Goal: Task Accomplishment & Management: Complete application form

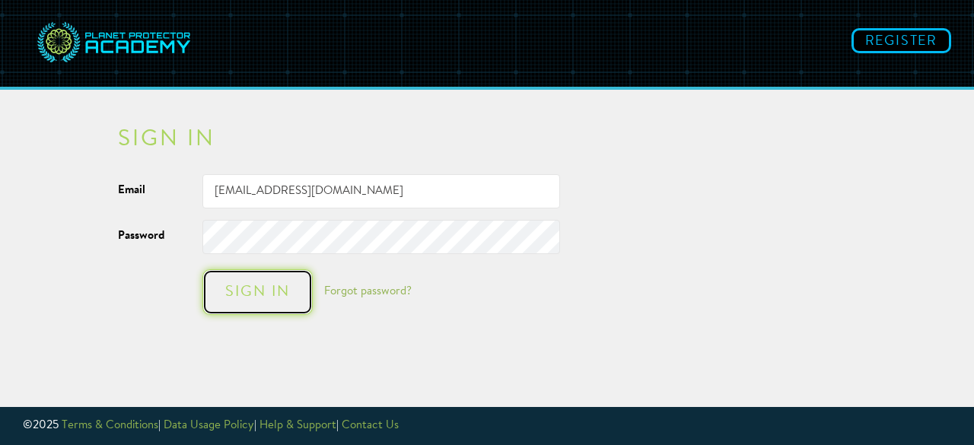
click at [247, 288] on div "Sign in" at bounding box center [258, 292] width 80 height 15
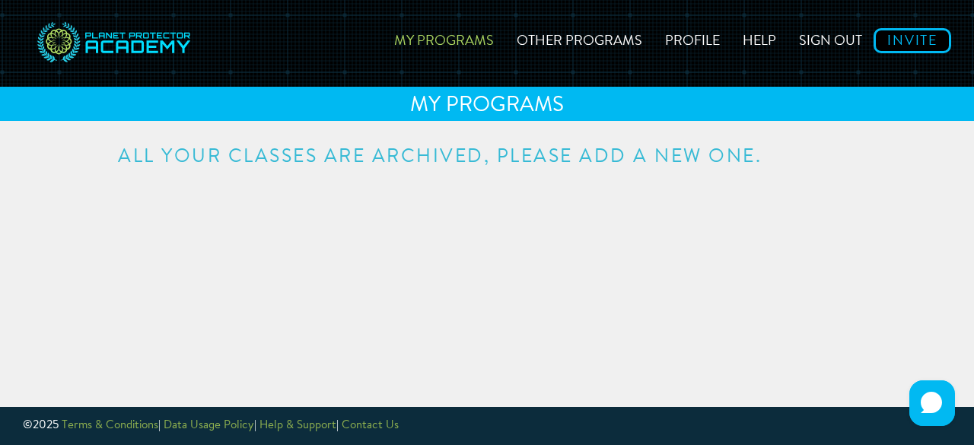
click at [467, 38] on link "My Programs" at bounding box center [444, 38] width 123 height 54
click at [486, 42] on link "My Programs" at bounding box center [444, 38] width 123 height 54
click at [580, 39] on link "Other Programs" at bounding box center [579, 38] width 148 height 54
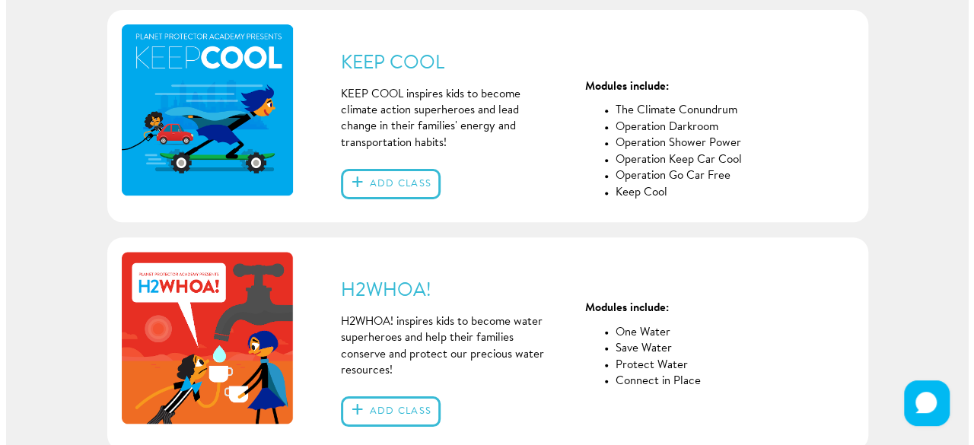
scroll to position [349, 0]
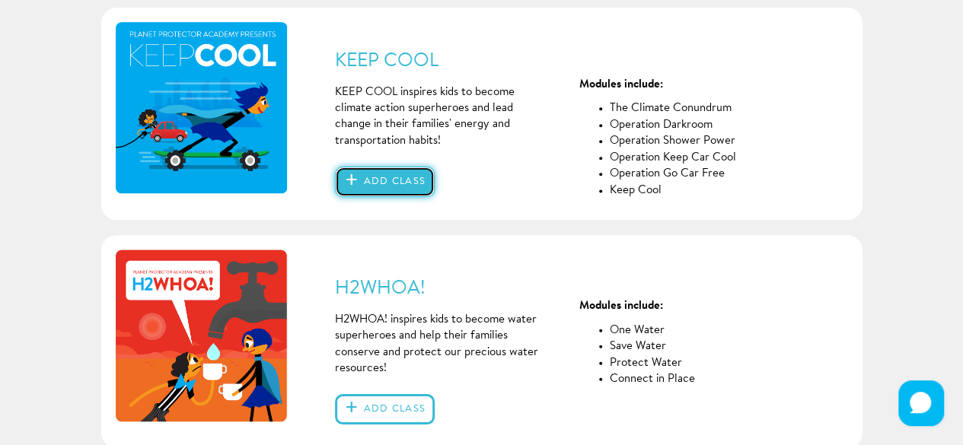
click at [416, 180] on button "Add class" at bounding box center [385, 182] width 100 height 30
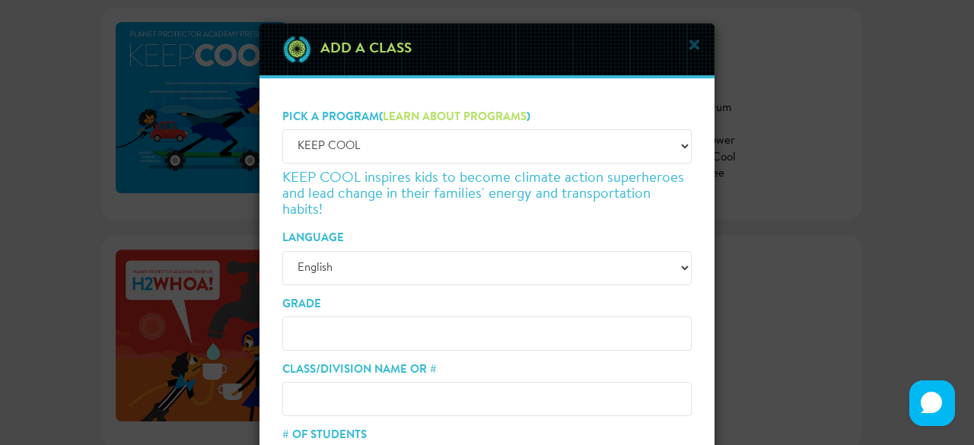
click at [358, 328] on input "Grade" at bounding box center [486, 334] width 409 height 34
type input "3"
click at [338, 390] on input "Class/Division Name or #" at bounding box center [486, 399] width 409 height 34
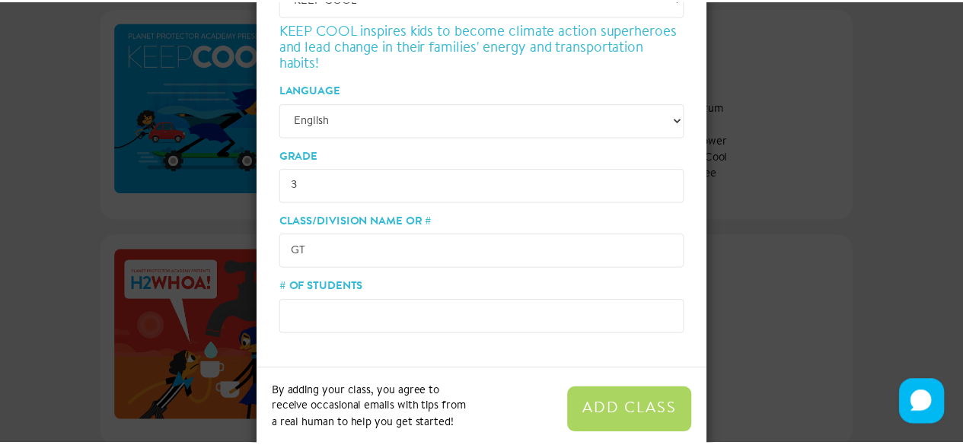
scroll to position [156, 0]
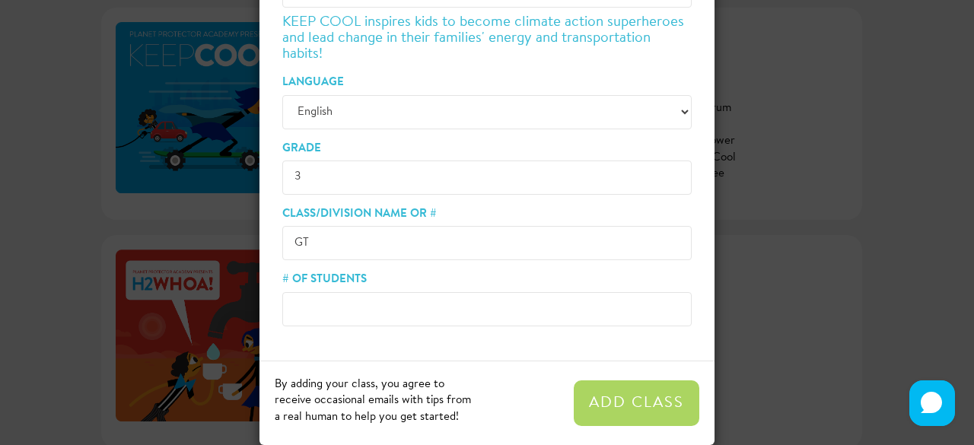
type input "GT"
click at [328, 313] on input "# of Students" at bounding box center [486, 309] width 409 height 34
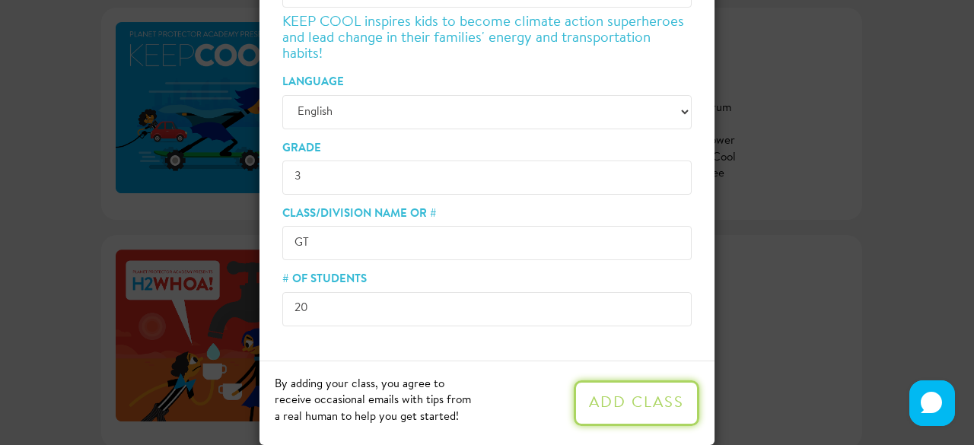
type input "20"
click at [648, 399] on button "Add Class" at bounding box center [637, 403] width 126 height 46
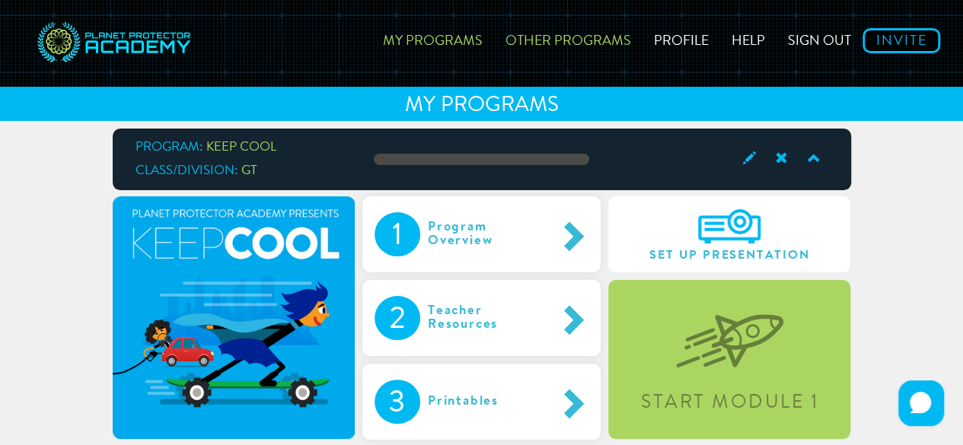
click at [542, 37] on link "Other Programs" at bounding box center [568, 38] width 148 height 54
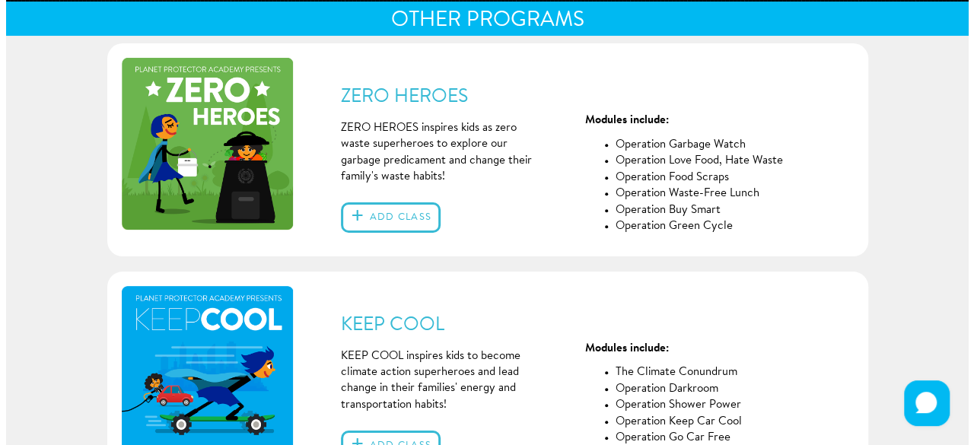
scroll to position [84, 0]
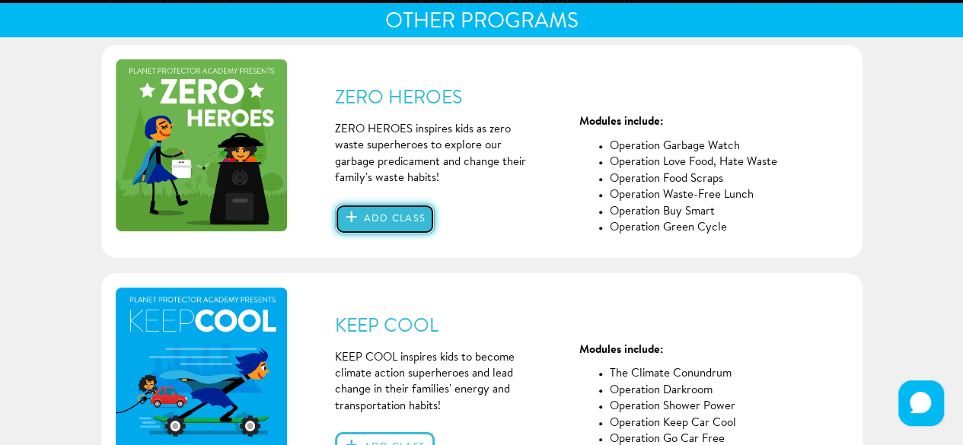
click at [405, 218] on button "Add class" at bounding box center [385, 219] width 100 height 30
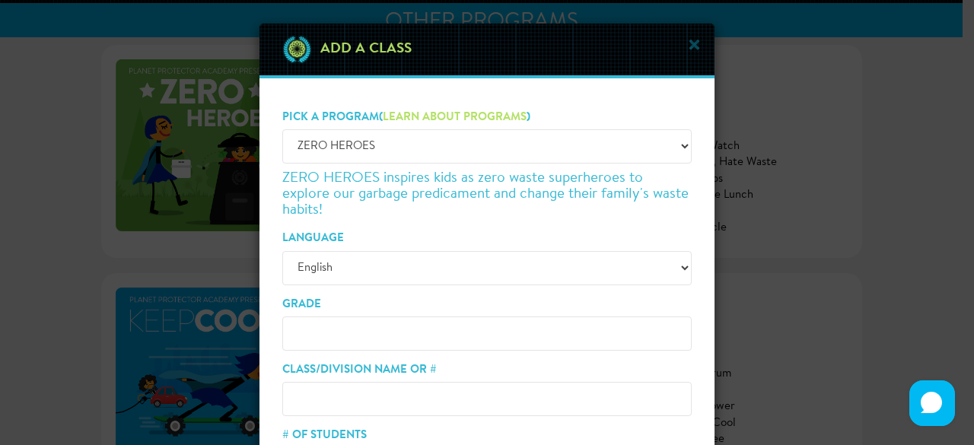
click at [364, 332] on input "Grade" at bounding box center [486, 334] width 409 height 34
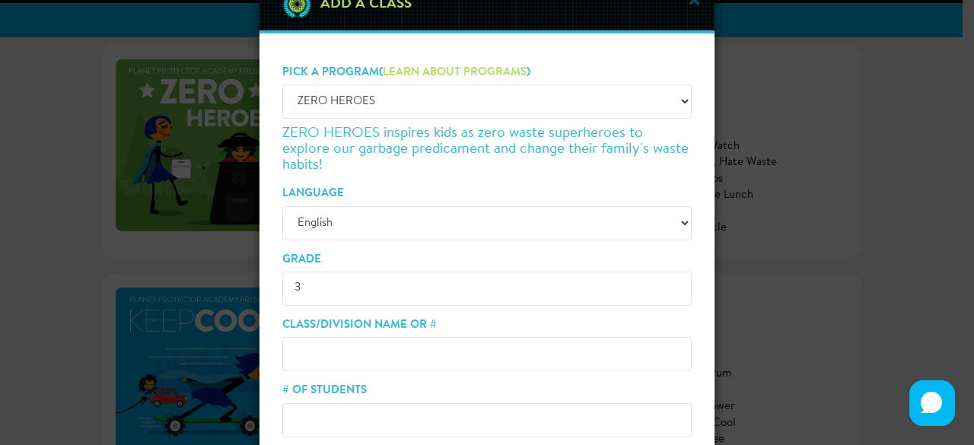
scroll to position [76, 0]
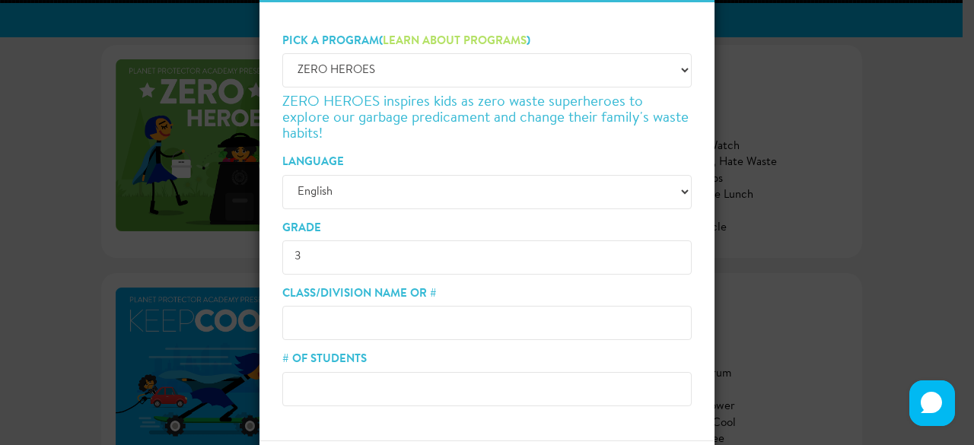
type input "3"
click at [334, 313] on input "Class/Division Name or #" at bounding box center [486, 323] width 409 height 34
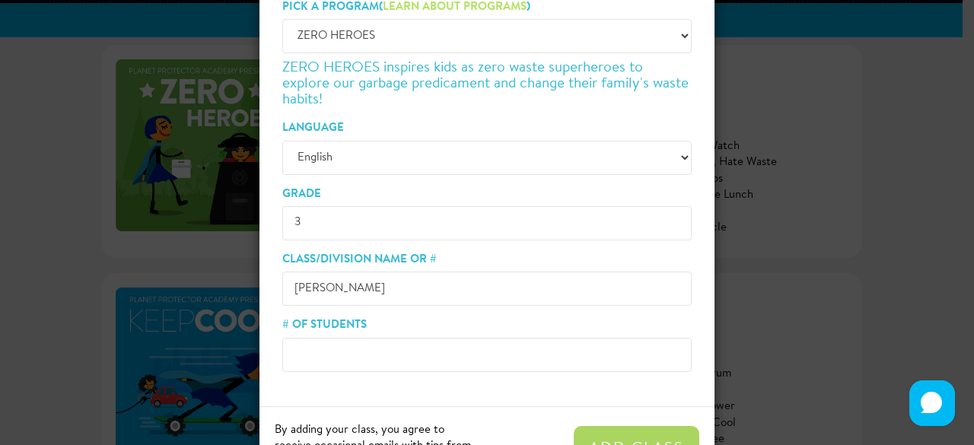
scroll to position [112, 0]
type input "[PERSON_NAME]"
click at [328, 346] on input "# of Students" at bounding box center [486, 353] width 409 height 34
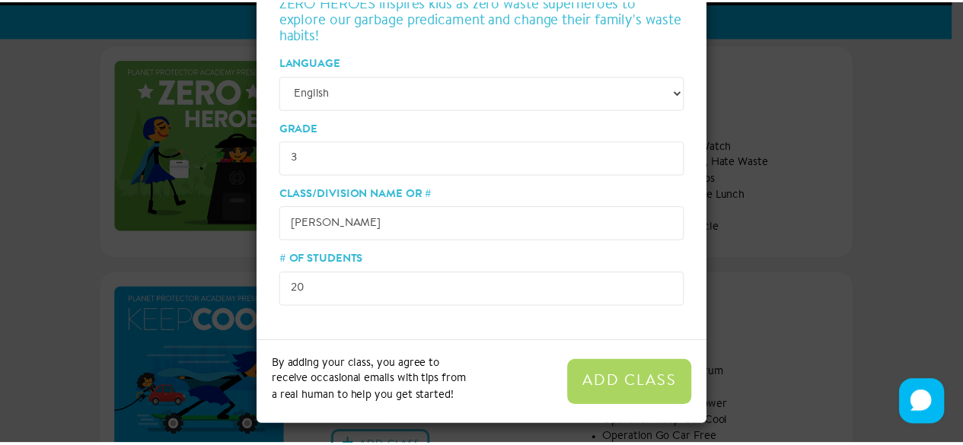
scroll to position [178, 0]
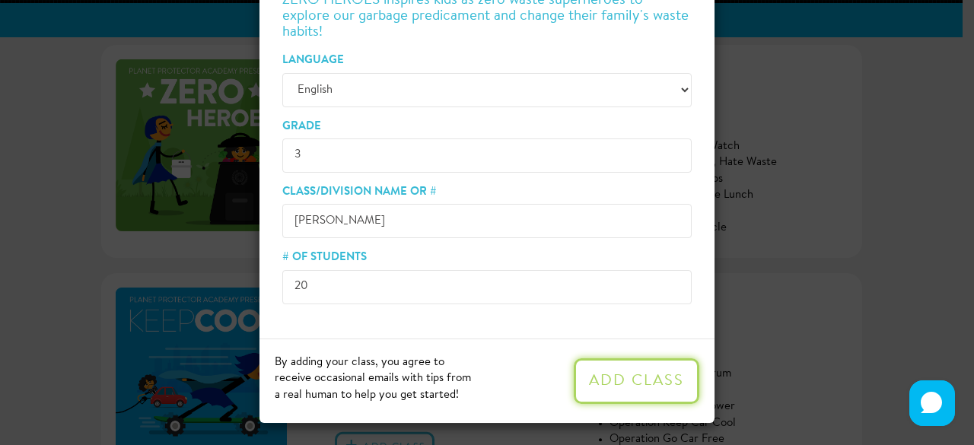
type input "20"
click at [587, 366] on button "Add Class" at bounding box center [637, 381] width 126 height 46
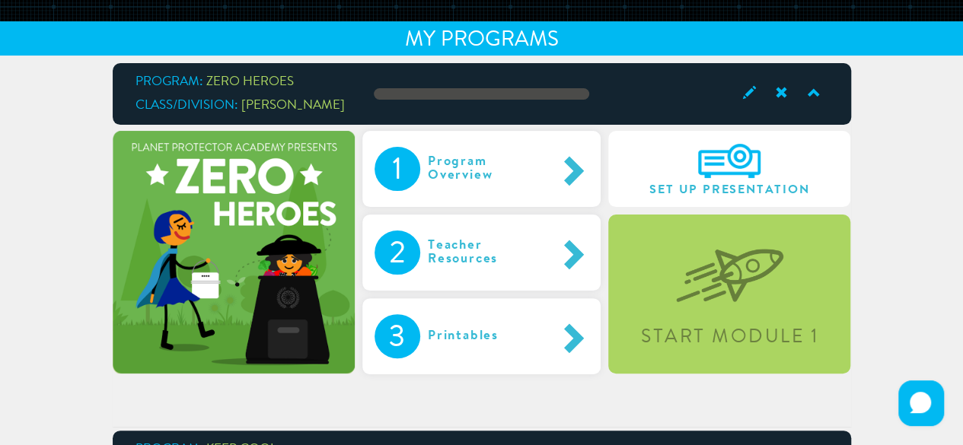
scroll to position [62, 0]
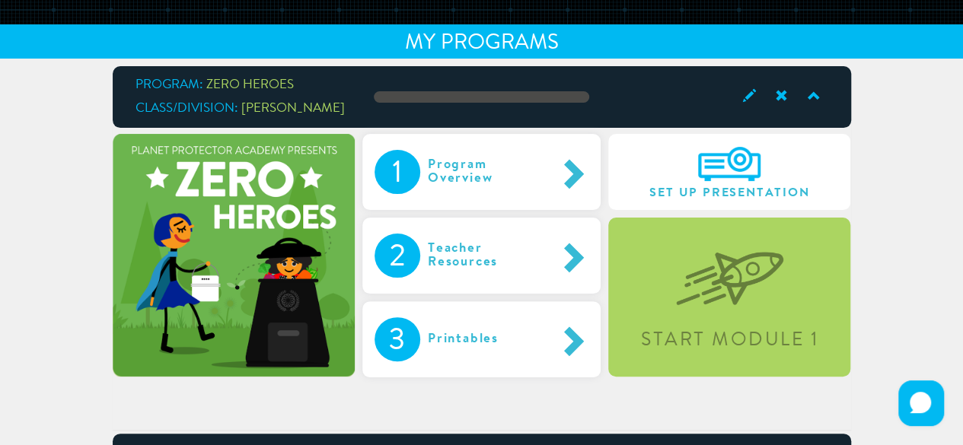
click at [785, 97] on span at bounding box center [779, 96] width 32 height 21
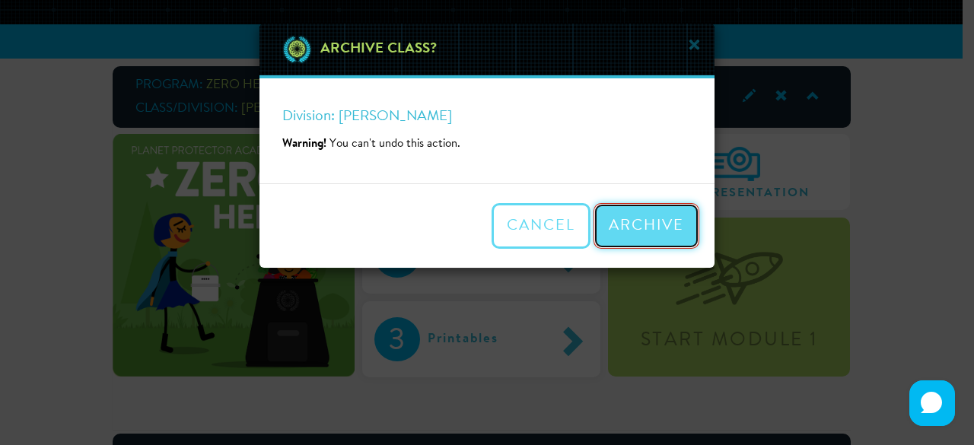
click at [649, 215] on button "Archive" at bounding box center [647, 226] width 106 height 46
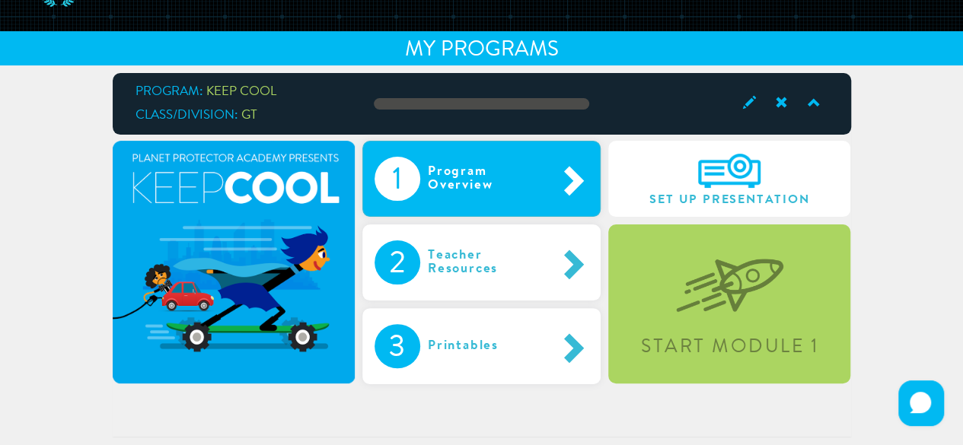
scroll to position [0, 0]
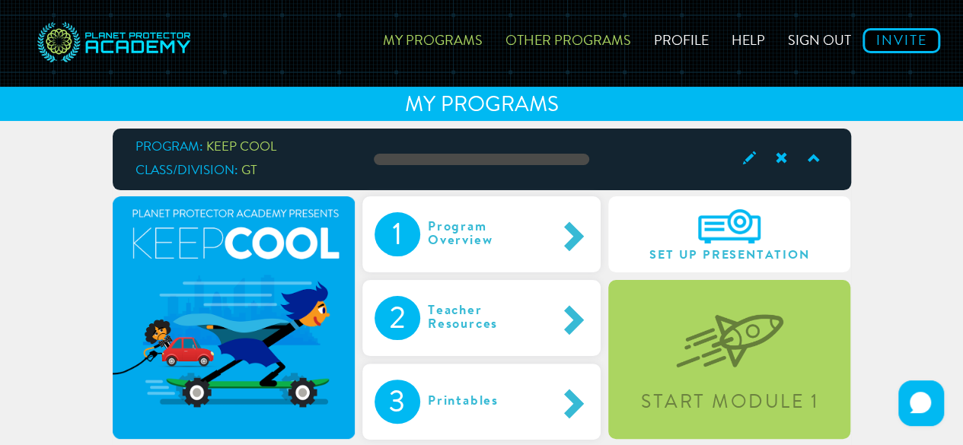
click at [552, 44] on link "Other Programs" at bounding box center [568, 38] width 148 height 54
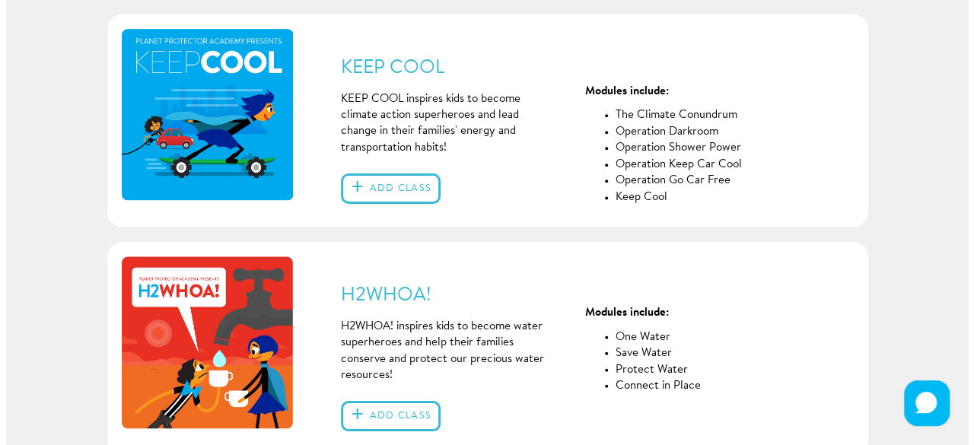
scroll to position [341, 0]
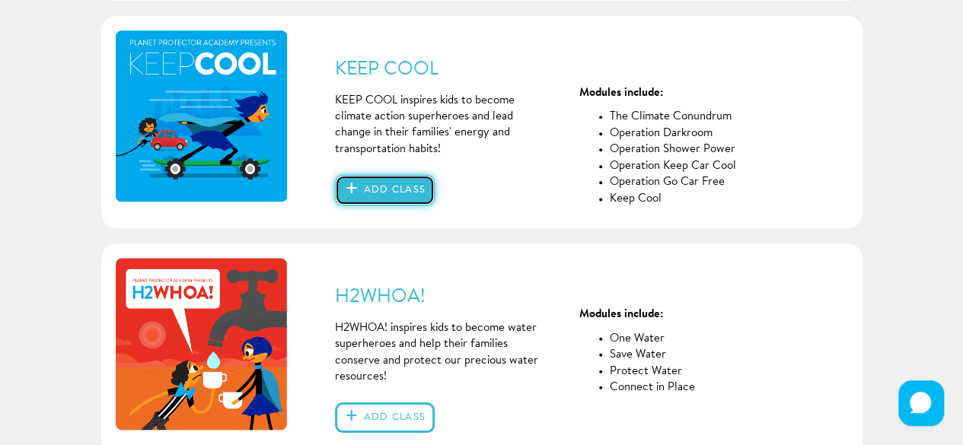
click at [392, 182] on button "Add class" at bounding box center [385, 190] width 100 height 30
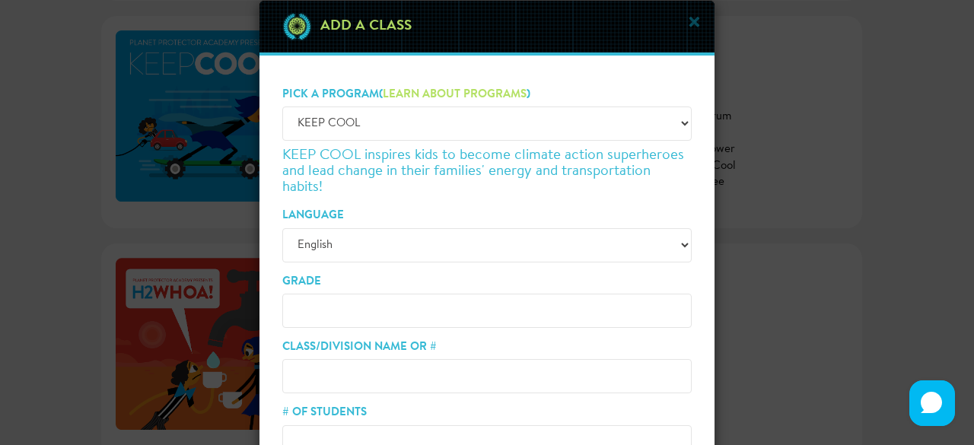
scroll to position [47, 0]
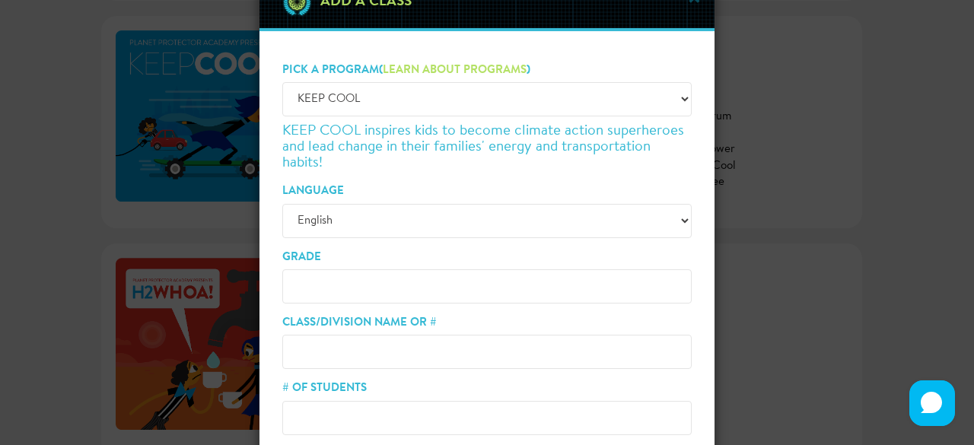
click at [335, 282] on input "Grade" at bounding box center [486, 286] width 409 height 34
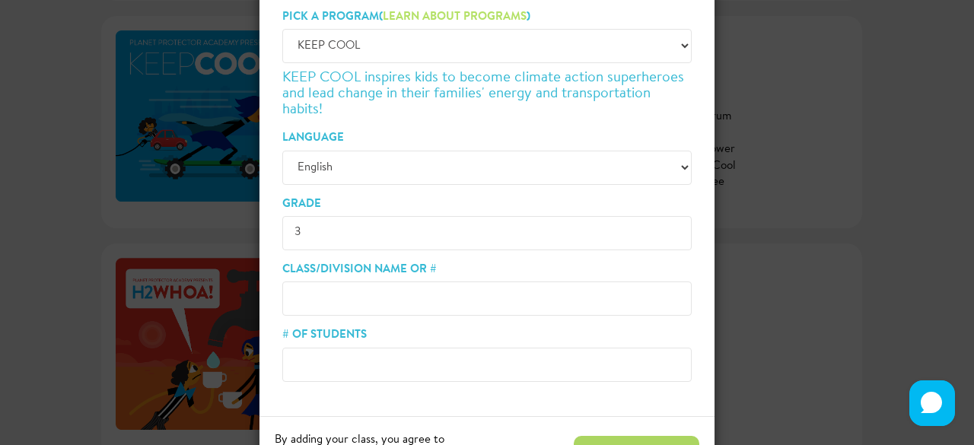
scroll to position [102, 0]
type input "3"
click at [338, 291] on input "Class/Division Name or #" at bounding box center [486, 297] width 409 height 34
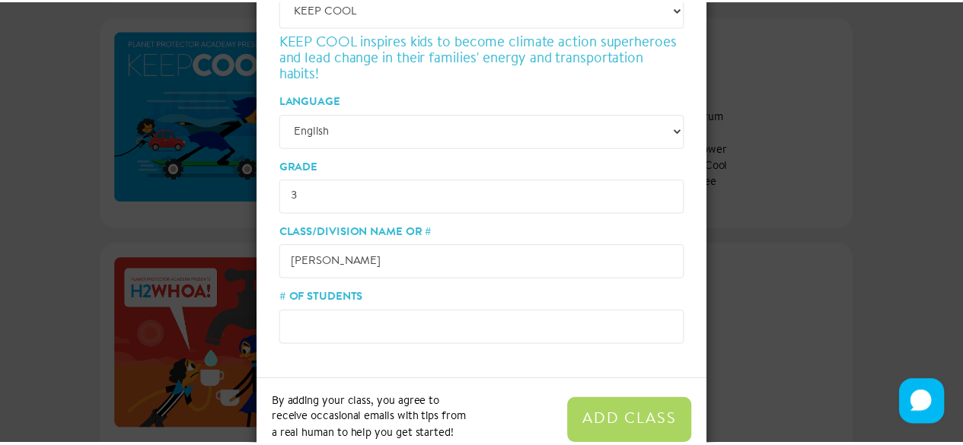
scroll to position [145, 0]
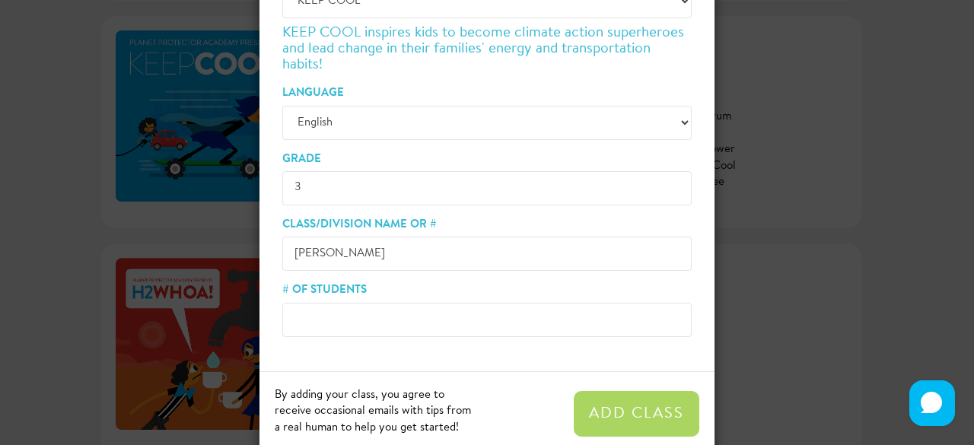
type input "[PERSON_NAME]"
click at [345, 322] on input "# of Students" at bounding box center [486, 320] width 409 height 34
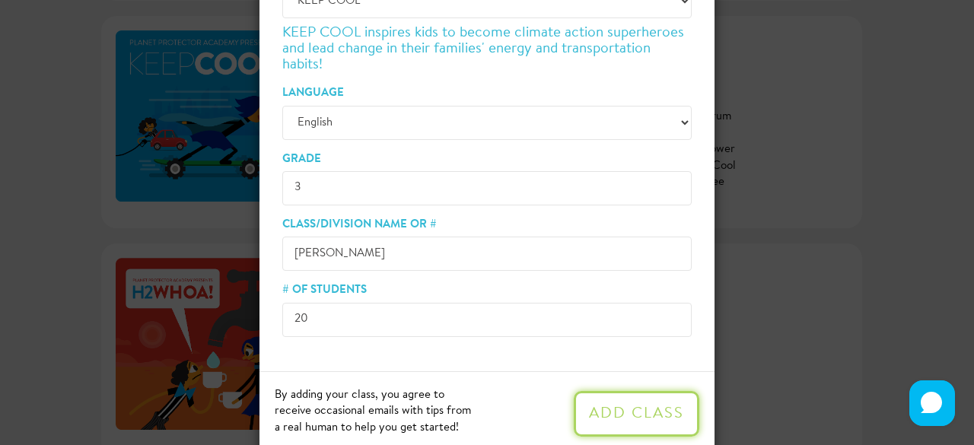
type input "20"
click at [625, 409] on button "Add Class" at bounding box center [637, 414] width 126 height 46
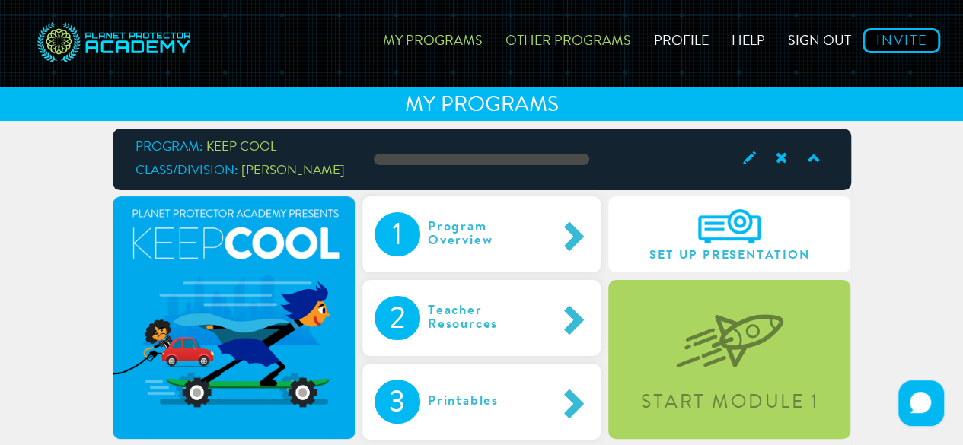
click at [621, 39] on link "Other Programs" at bounding box center [568, 38] width 148 height 54
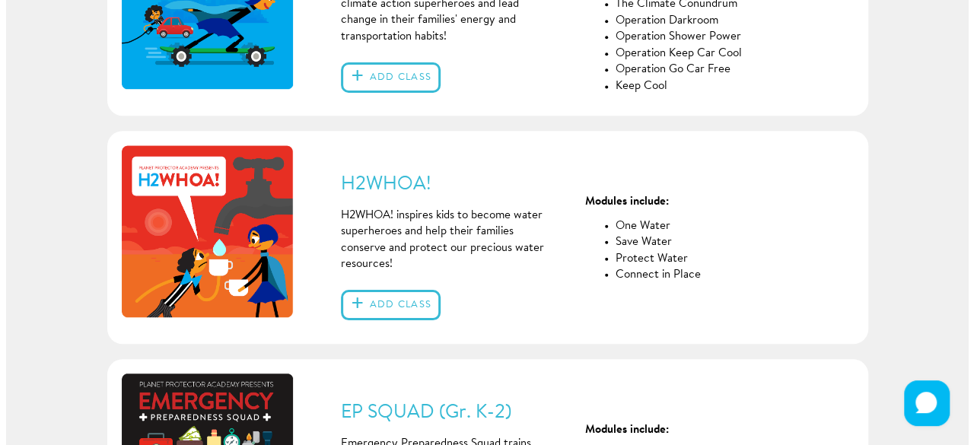
scroll to position [467, 0]
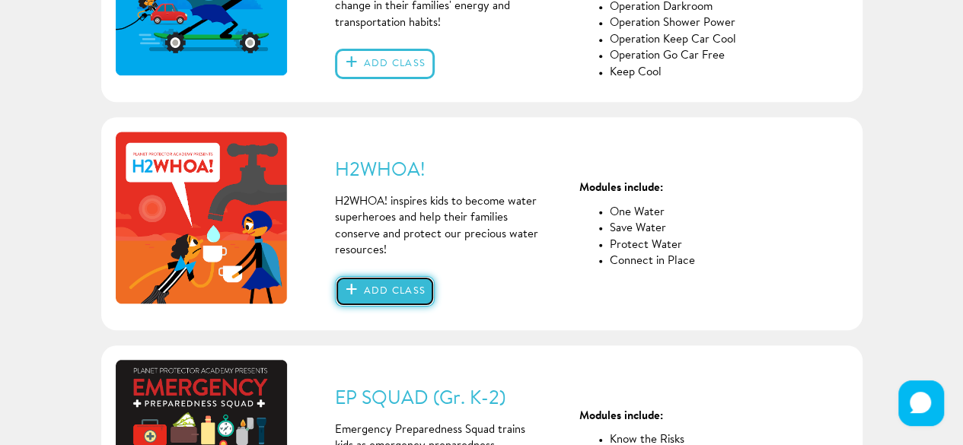
click at [384, 291] on button "Add class" at bounding box center [385, 291] width 100 height 30
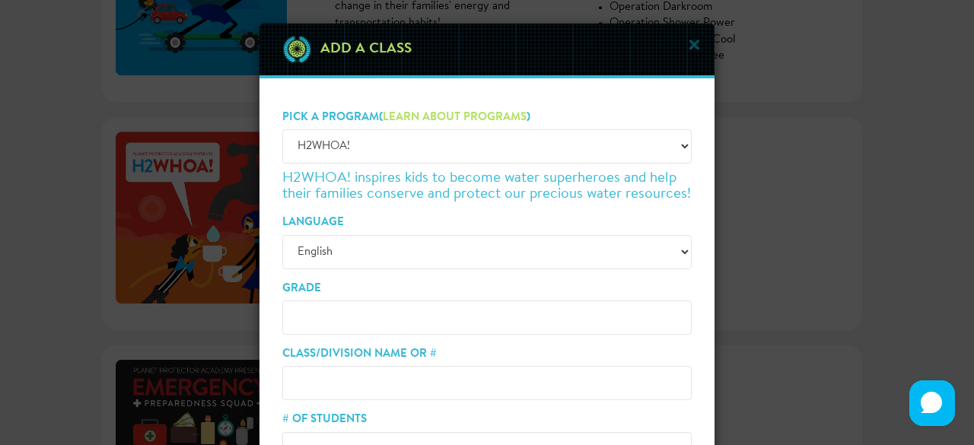
click at [367, 310] on input "Grade" at bounding box center [486, 318] width 409 height 34
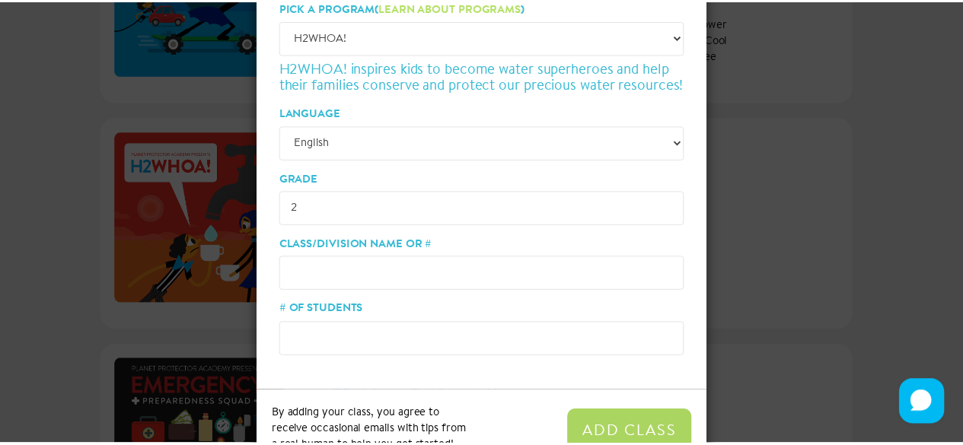
scroll to position [111, 0]
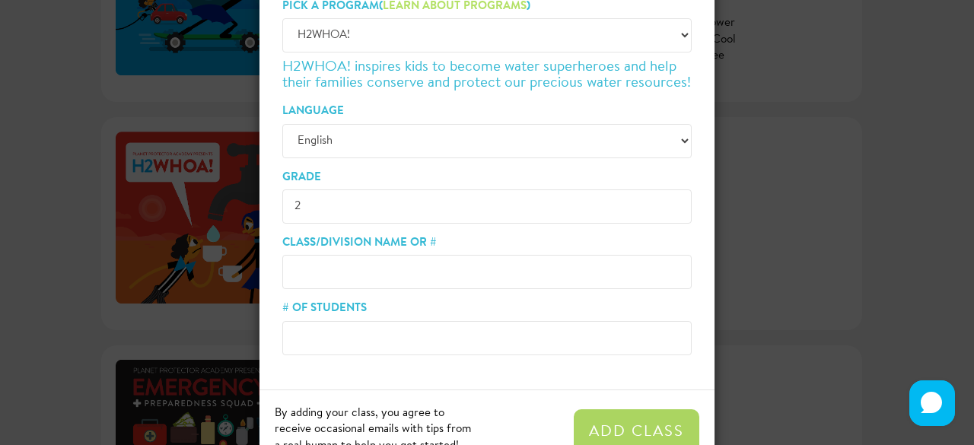
type input "2"
click at [345, 269] on input "Class/Division Name or #" at bounding box center [486, 272] width 409 height 34
type input "MacIntosh"
click at [329, 337] on input "# of Students" at bounding box center [486, 338] width 409 height 34
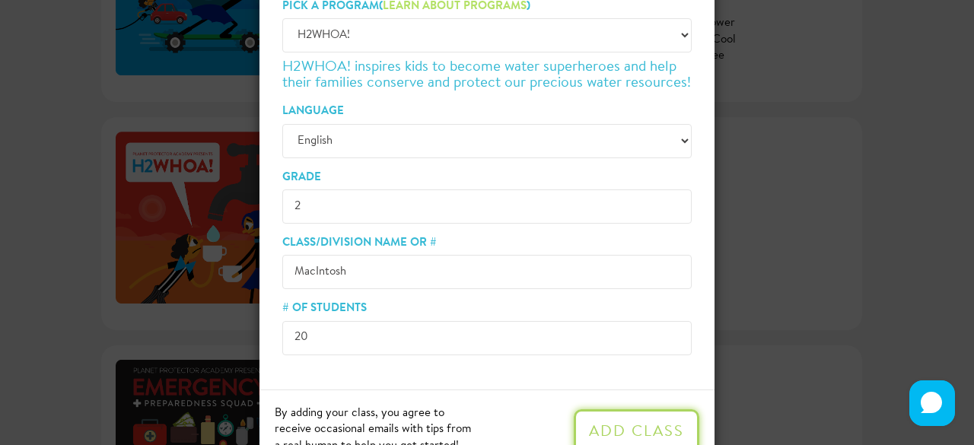
type input "20"
click at [657, 418] on button "Add Class" at bounding box center [637, 432] width 126 height 46
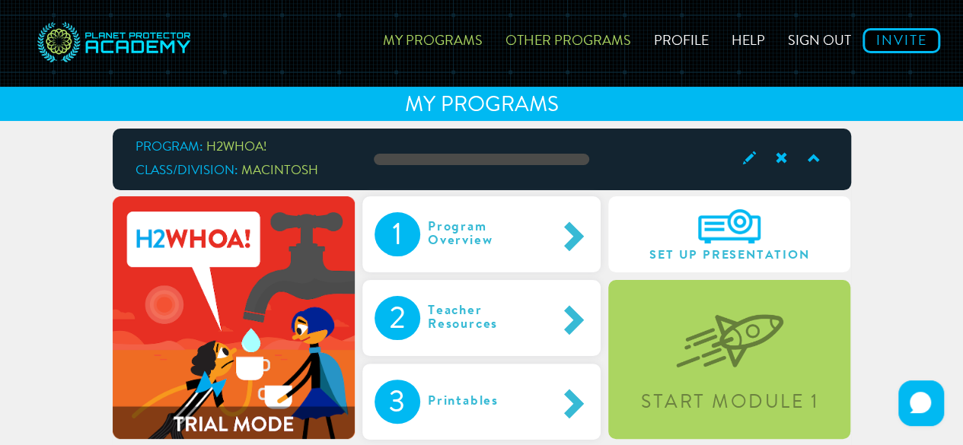
click at [565, 39] on link "Other Programs" at bounding box center [568, 38] width 148 height 54
